Goal: Information Seeking & Learning: Learn about a topic

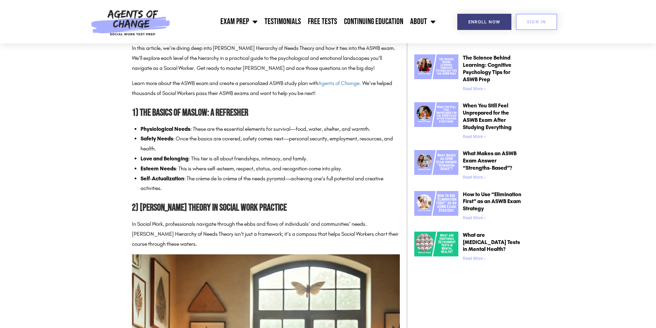
scroll to position [448, 0]
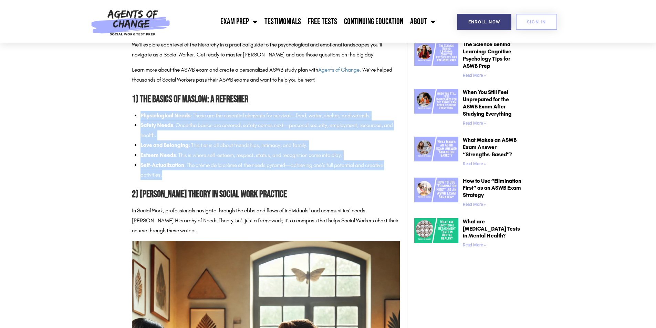
drag, startPoint x: 164, startPoint y: 175, endPoint x: 137, endPoint y: 118, distance: 62.8
copy ul "Physiological Needs : These are the essential elements for survival—food, water…"
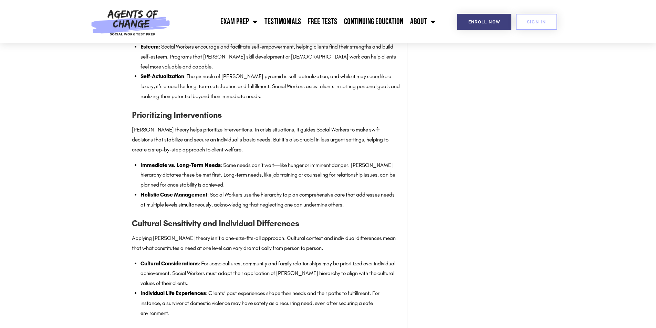
scroll to position [930, 0]
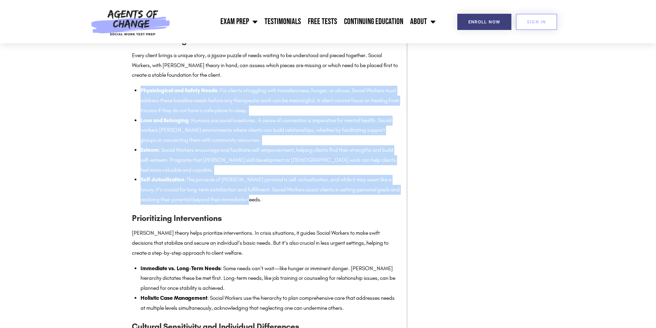
drag, startPoint x: 141, startPoint y: 90, endPoint x: 273, endPoint y: 198, distance: 170.1
click at [273, 198] on ul "Physiological and Safety Needs : For clients struggling with homelessness, hung…" at bounding box center [269, 145] width 259 height 119
copy ul "Physiological and Safety Needs : For clients struggling with homelessness, hung…"
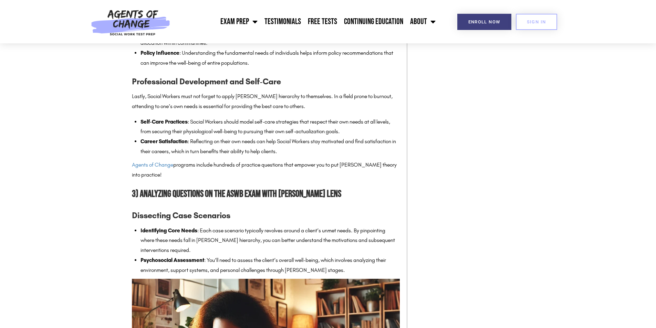
scroll to position [1446, 0]
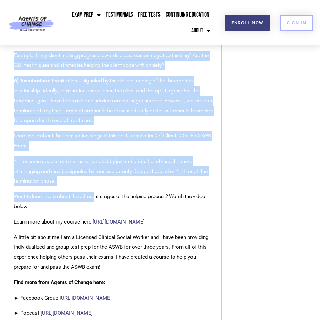
scroll to position [755, 0]
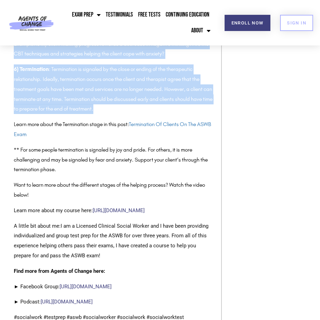
drag, startPoint x: 14, startPoint y: 97, endPoint x: 122, endPoint y: 112, distance: 108.8
copy div "1) Engagement : You cannot build a therapeutic relationship without engaging th…"
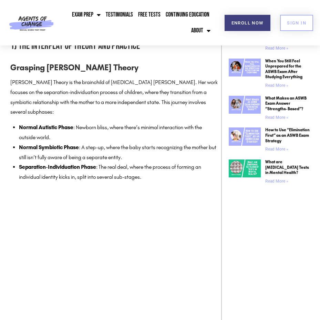
scroll to position [390, 0]
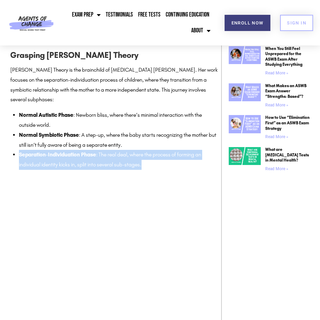
drag, startPoint x: 155, startPoint y: 156, endPoint x: 20, endPoint y: 148, distance: 134.5
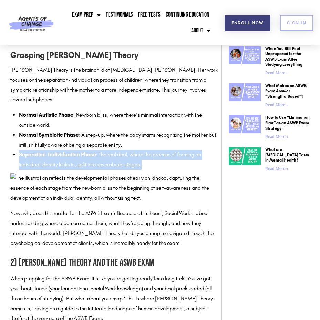
click at [20, 150] on li "Separation-Individuation Phase : The real deal, where the process of forming an…" at bounding box center [118, 160] width 199 height 20
copy li "Separation-Individuation Phase : The real deal, where the process of forming an…"
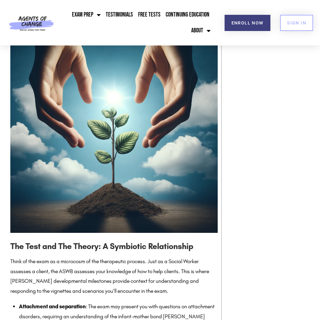
scroll to position [907, 0]
